Goal: Information Seeking & Learning: Learn about a topic

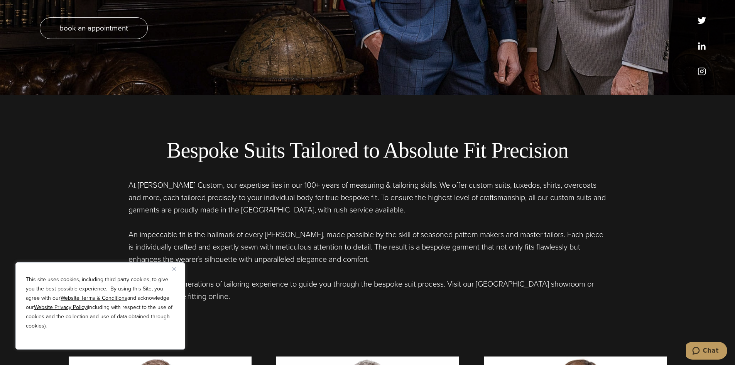
scroll to position [270, 0]
click at [174, 268] on img "Close" at bounding box center [173, 268] width 3 height 3
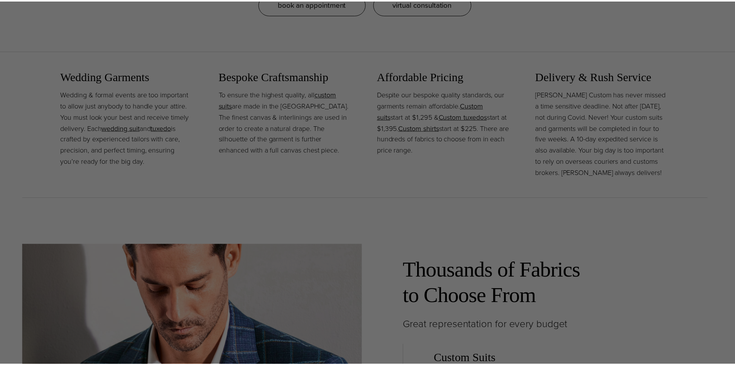
scroll to position [0, 0]
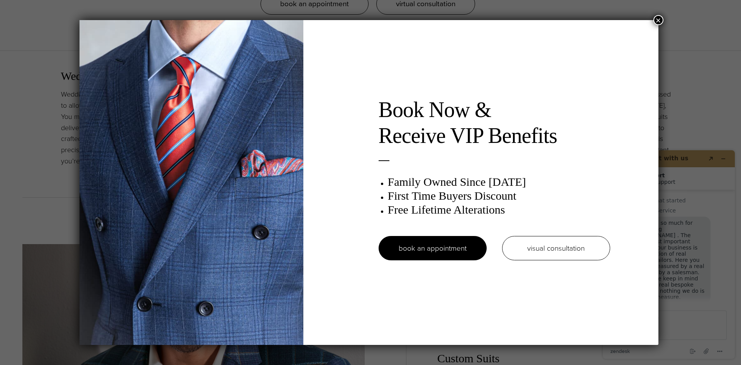
click at [659, 23] on button "×" at bounding box center [658, 20] width 10 height 10
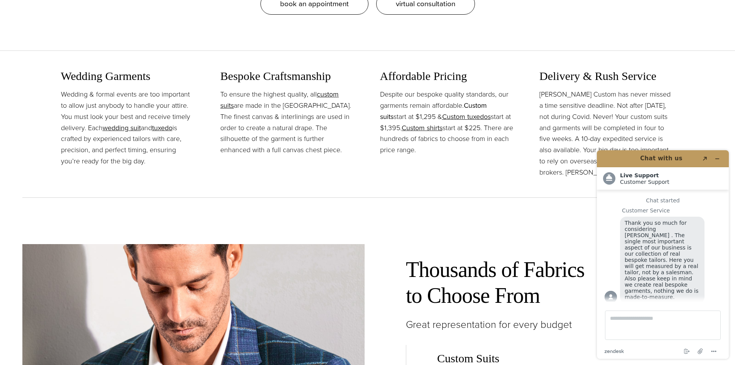
click at [485, 105] on link "Custom suits" at bounding box center [433, 110] width 107 height 21
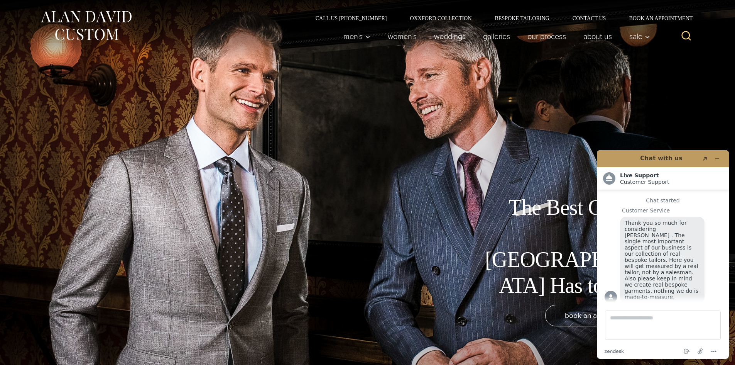
scroll to position [10, 0]
click at [718, 159] on icon "Minimize widget" at bounding box center [717, 159] width 3 height 0
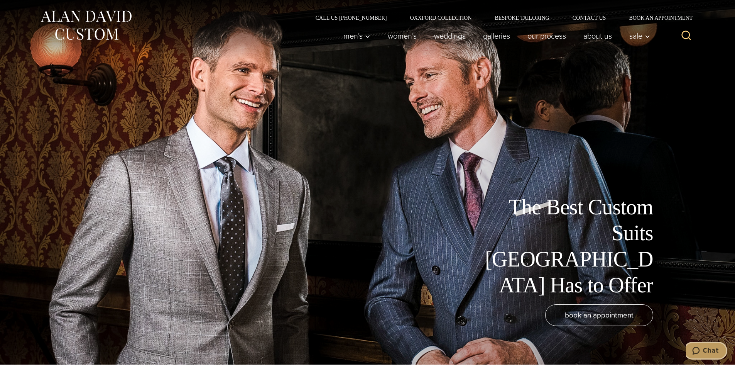
scroll to position [0, 0]
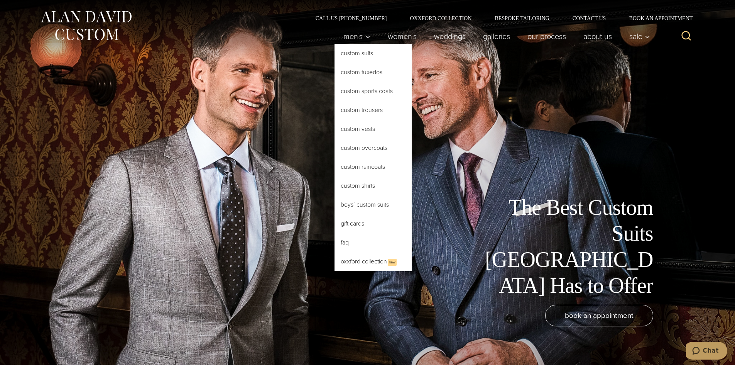
click at [356, 52] on link "Custom Suits" at bounding box center [372, 53] width 77 height 19
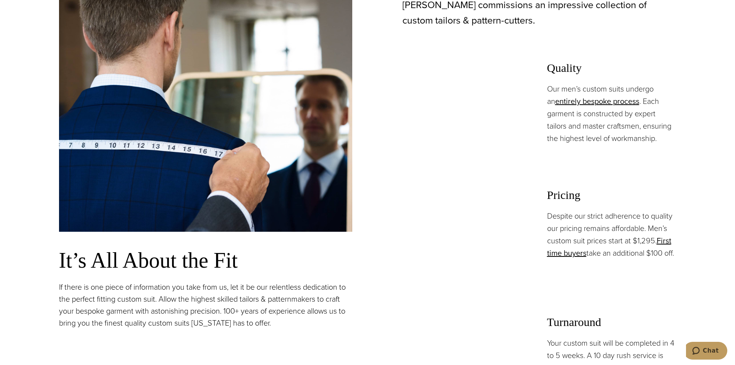
scroll to position [579, 0]
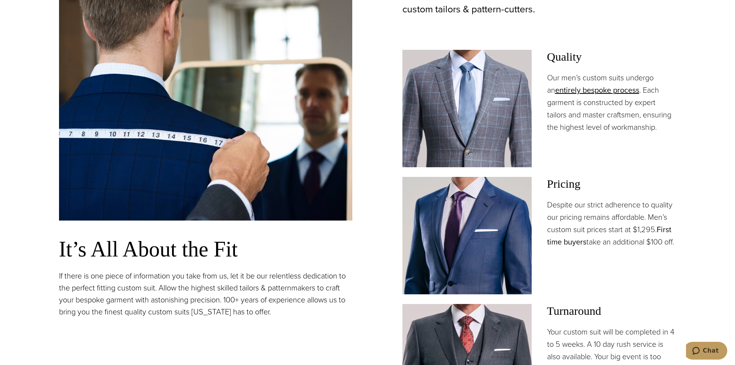
click at [572, 240] on link "First time buyers" at bounding box center [609, 235] width 124 height 24
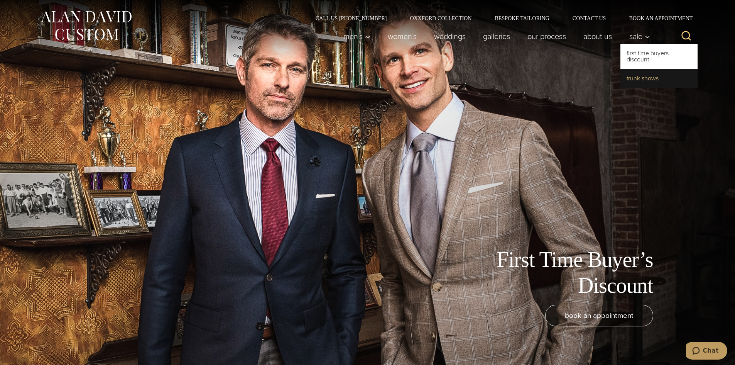
click at [643, 78] on link "Trunk Shows" at bounding box center [658, 78] width 77 height 19
